Goal: Communication & Community: Answer question/provide support

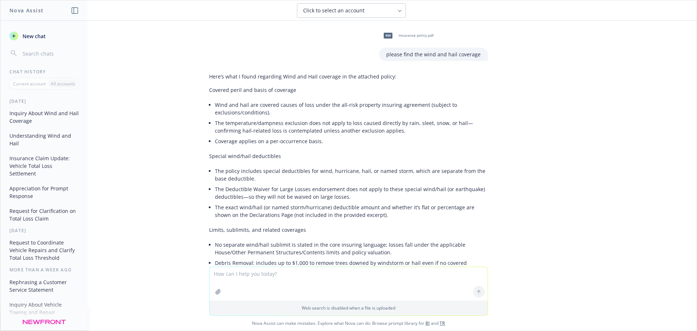
scroll to position [275, 0]
